Goal: Information Seeking & Learning: Learn about a topic

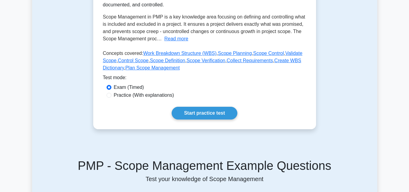
scroll to position [125, 0]
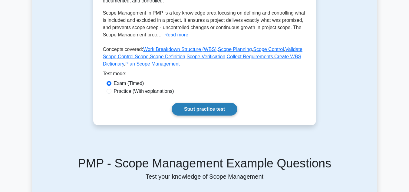
click at [218, 107] on link "Start practice test" at bounding box center [205, 109] width 66 height 13
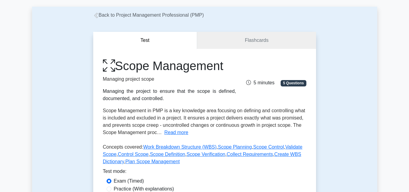
scroll to position [28, 0]
click at [229, 39] on link "Flashcards" at bounding box center [256, 40] width 119 height 17
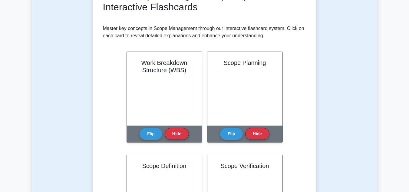
scroll to position [104, 0]
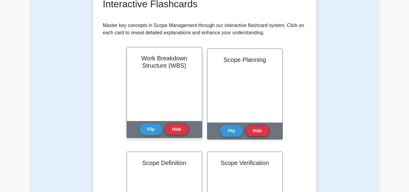
drag, startPoint x: 156, startPoint y: 105, endPoint x: 150, endPoint y: 103, distance: 5.8
click at [150, 103] on div "Work Breakdown Structure (WBS)" at bounding box center [164, 84] width 75 height 74
click at [151, 135] on div "Flip Hide" at bounding box center [164, 129] width 49 height 17
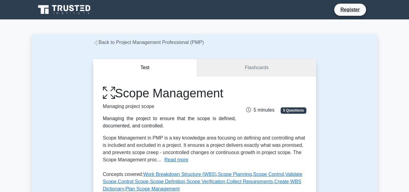
click at [223, 64] on link "Flashcards" at bounding box center [256, 67] width 119 height 17
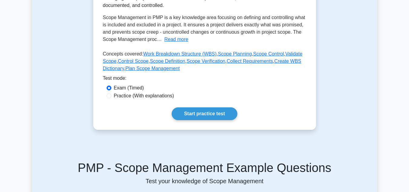
scroll to position [121, 0]
click at [209, 112] on link "Start practice test" at bounding box center [205, 113] width 66 height 13
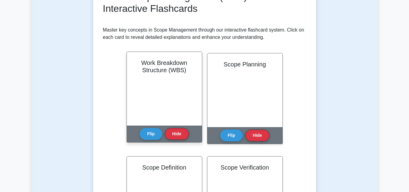
scroll to position [101, 0]
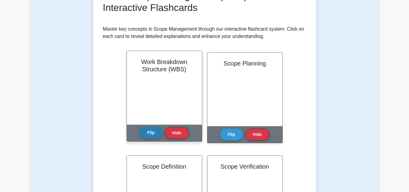
click at [152, 133] on button "Flip" at bounding box center [151, 133] width 23 height 12
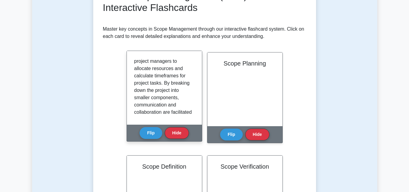
scroll to position [179, 0]
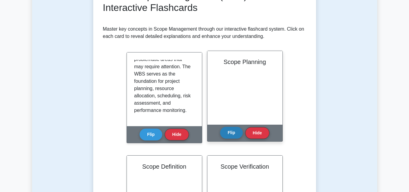
click at [232, 137] on button "Flip" at bounding box center [231, 133] width 23 height 12
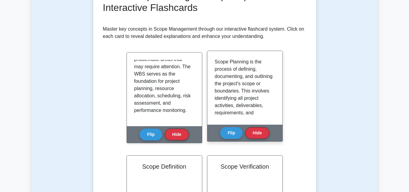
click at [266, 87] on p "Scope Planning is the process of defining, documenting, and outlining the proje…" at bounding box center [244, 185] width 58 height 255
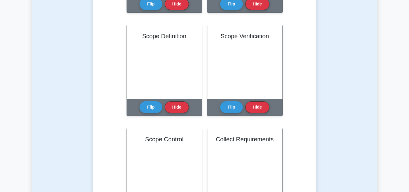
scroll to position [244, 0]
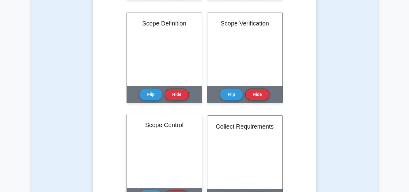
click at [161, 132] on div "Scope Control" at bounding box center [164, 151] width 75 height 74
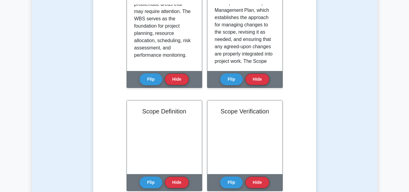
scroll to position [153, 0]
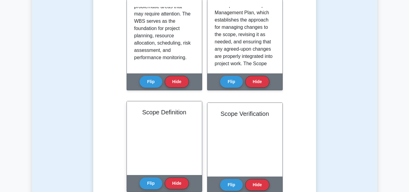
click at [164, 135] on div "Scope Definition" at bounding box center [164, 138] width 75 height 74
click at [150, 185] on button "Flip" at bounding box center [151, 183] width 23 height 12
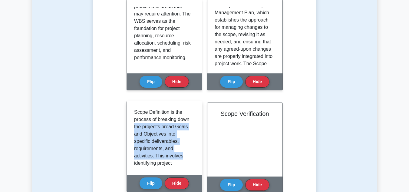
drag, startPoint x: 192, startPoint y: 118, endPoint x: 193, endPoint y: 155, distance: 37.0
click at [193, 155] on div "Scope Definition is the process of breaking down the project's broad Goals and …" at bounding box center [164, 137] width 61 height 59
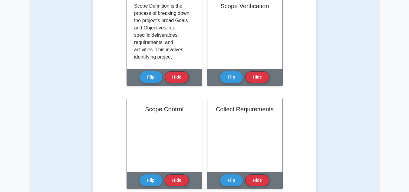
scroll to position [228, 0]
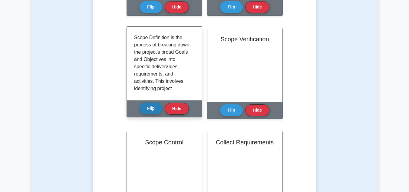
click at [156, 105] on button "Flip" at bounding box center [151, 108] width 23 height 12
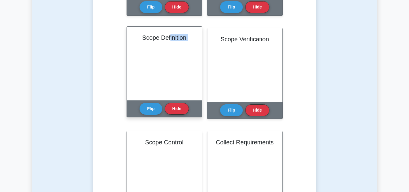
drag, startPoint x: 175, startPoint y: 116, endPoint x: 169, endPoint y: 59, distance: 57.6
click at [169, 59] on div "Scope Definition Flip Hide" at bounding box center [165, 71] width 76 height 91
click at [169, 59] on div "Scope Definition" at bounding box center [164, 64] width 75 height 74
click at [152, 107] on button "Flip" at bounding box center [151, 108] width 23 height 12
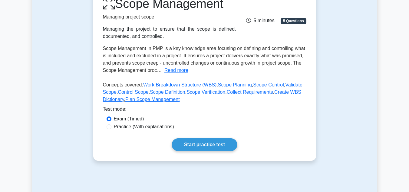
scroll to position [90, 0]
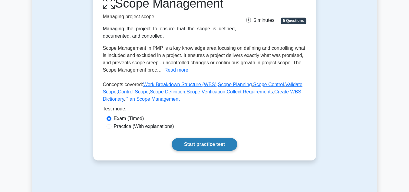
click at [183, 145] on link "Start practice test" at bounding box center [205, 144] width 66 height 13
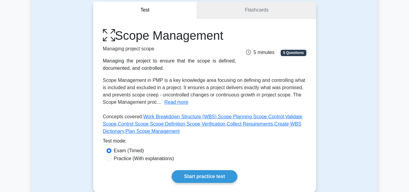
scroll to position [58, 0]
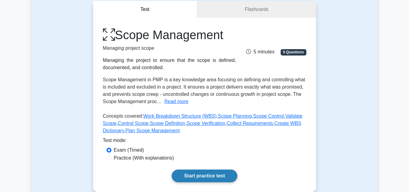
click at [199, 171] on link "Start practice test" at bounding box center [205, 175] width 66 height 13
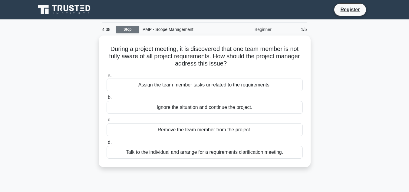
click at [130, 30] on link "Stop" at bounding box center [127, 30] width 23 height 8
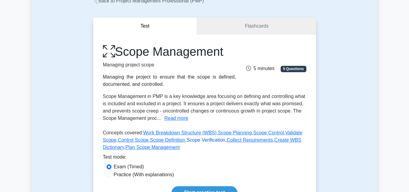
scroll to position [98, 0]
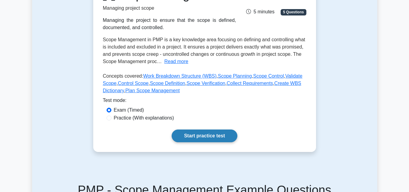
click at [188, 132] on link "Start practice test" at bounding box center [205, 135] width 66 height 13
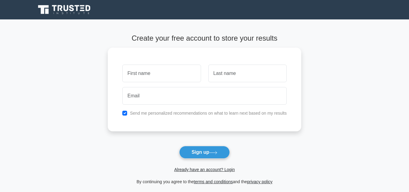
click at [195, 173] on span "Already have an account? Login" at bounding box center [204, 169] width 189 height 7
click at [221, 170] on link "Already have an account? Login" at bounding box center [204, 169] width 61 height 5
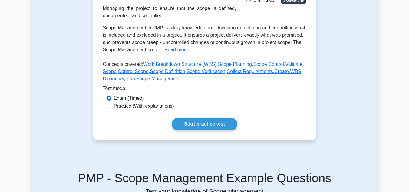
scroll to position [110, 0]
click at [151, 108] on label "Practice (With explanations)" at bounding box center [144, 105] width 60 height 7
click at [112, 108] on input "Practice (With explanations)" at bounding box center [109, 105] width 5 height 5
radio input "true"
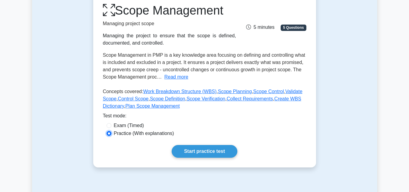
scroll to position [82, 0]
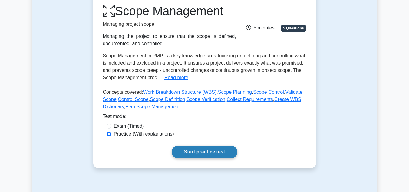
click at [197, 153] on link "Start practice test" at bounding box center [205, 151] width 66 height 13
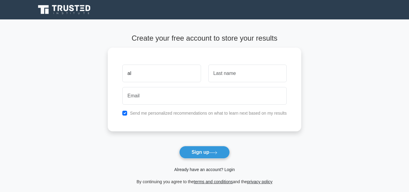
type input "al"
click at [185, 169] on link "Already have an account? Login" at bounding box center [204, 169] width 61 height 5
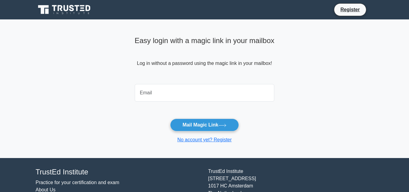
type input "a"
type input "alamcd6329@student.iss.k12.nc.us"
click at [170, 118] on button "Mail Magic Link" at bounding box center [204, 124] width 69 height 13
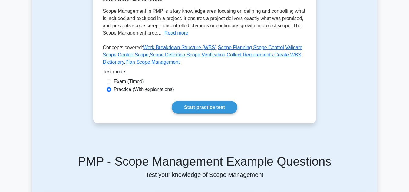
scroll to position [131, 0]
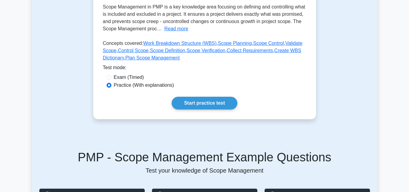
click at [128, 77] on label "Exam (Timed)" at bounding box center [129, 77] width 30 height 7
click at [112, 77] on input "Exam (Timed)" at bounding box center [109, 77] width 5 height 5
radio input "true"
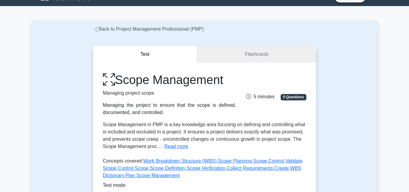
scroll to position [10, 0]
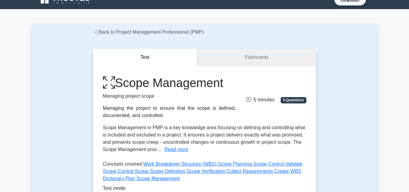
click at [241, 61] on link "Flashcards" at bounding box center [256, 57] width 119 height 17
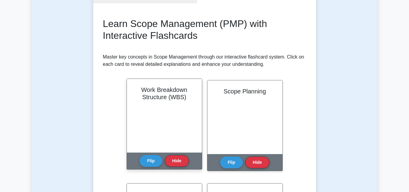
scroll to position [72, 0]
click at [169, 107] on div "Work Breakdown Structure (WBS)" at bounding box center [164, 116] width 75 height 74
click at [175, 96] on h2 "Work Breakdown Structure (WBS)" at bounding box center [164, 93] width 61 height 15
click at [150, 157] on button "Flip" at bounding box center [151, 161] width 23 height 12
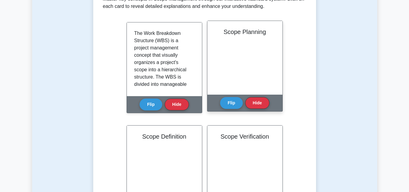
scroll to position [130, 0]
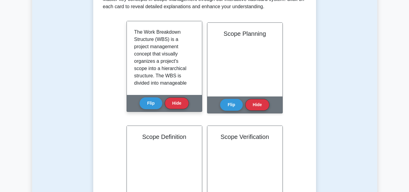
click at [165, 66] on p "The Work Breakdown Structure (WBS) is a project management concept that visuall…" at bounding box center [163, 144] width 58 height 233
click at [153, 104] on button "Flip" at bounding box center [151, 103] width 23 height 12
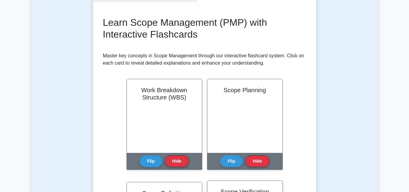
scroll to position [74, 0]
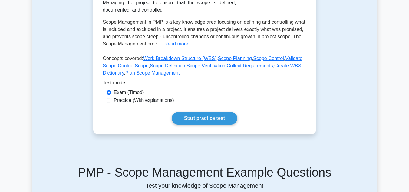
scroll to position [122, 0]
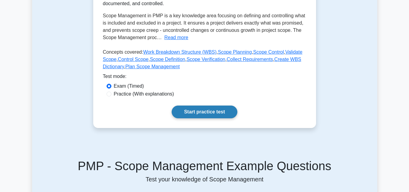
click at [215, 112] on link "Start practice test" at bounding box center [205, 111] width 66 height 13
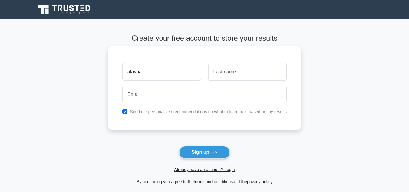
type input "alayna"
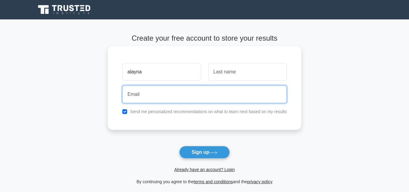
click at [151, 95] on input "email" at bounding box center [204, 94] width 165 height 18
type input "[EMAIL_ADDRESS][DOMAIN_NAME]"
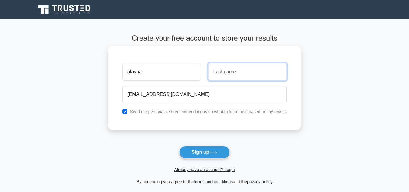
click at [245, 74] on input "text" at bounding box center [248, 72] width 78 height 18
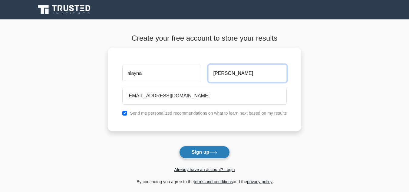
type input "[PERSON_NAME]"
click at [215, 151] on button "Sign up" at bounding box center [204, 152] width 51 height 13
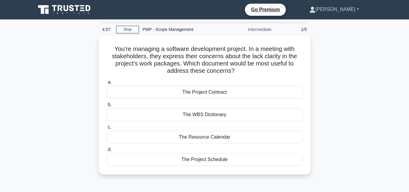
click at [359, 7] on link "[PERSON_NAME]" at bounding box center [334, 9] width 79 height 12
click at [352, 74] on div "You're managing a software development project. In a meeting with stakeholders,…" at bounding box center [204, 108] width 345 height 146
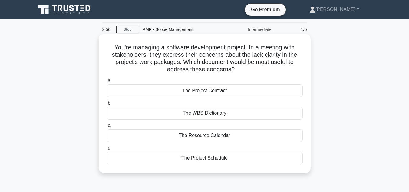
click at [220, 92] on div "The Project Contract" at bounding box center [205, 90] width 196 height 13
click at [107, 83] on input "a. The Project Contract" at bounding box center [107, 81] width 0 height 4
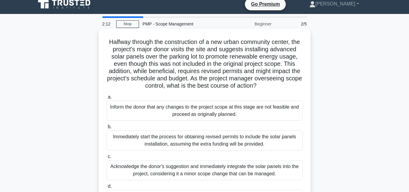
scroll to position [5, 0]
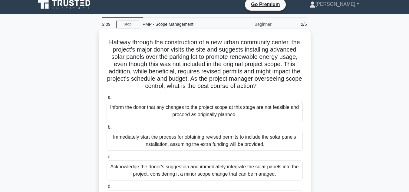
drag, startPoint x: 110, startPoint y: 41, endPoint x: 305, endPoint y: 93, distance: 201.6
click at [305, 93] on div "Halfway through the construction of a new urban community center, the project's…" at bounding box center [204, 123] width 207 height 185
drag, startPoint x: 305, startPoint y: 93, endPoint x: 289, endPoint y: 101, distance: 18.0
click at [289, 101] on div "a. Inform the donor that any changes to the project scope at this stage are not…" at bounding box center [205, 151] width 204 height 119
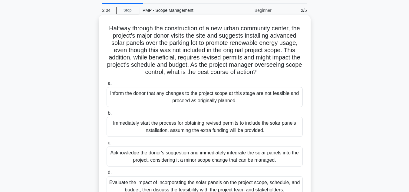
scroll to position [0, 0]
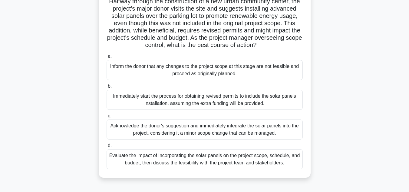
scroll to position [42, 0]
